Goal: Transaction & Acquisition: Book appointment/travel/reservation

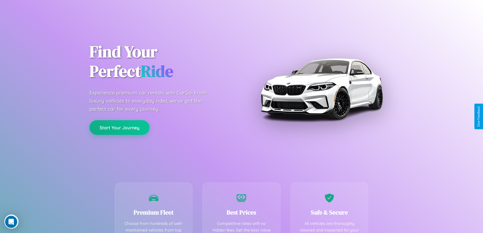
click at [119, 128] on button "Start Your Journey" at bounding box center [119, 127] width 60 height 15
click at [119, 127] on button "Start Your Journey" at bounding box center [119, 127] width 60 height 15
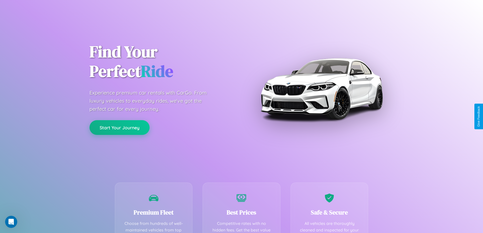
click at [119, 127] on button "Start Your Journey" at bounding box center [119, 127] width 60 height 15
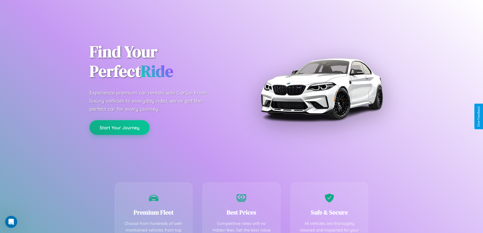
click at [119, 127] on button "Start Your Journey" at bounding box center [119, 127] width 60 height 15
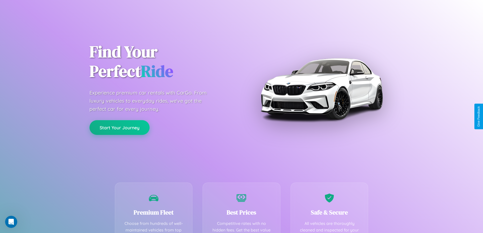
click at [119, 127] on button "Start Your Journey" at bounding box center [119, 127] width 60 height 15
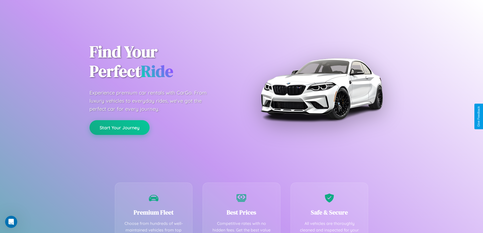
click at [119, 127] on button "Start Your Journey" at bounding box center [119, 127] width 60 height 15
